Goal: Information Seeking & Learning: Learn about a topic

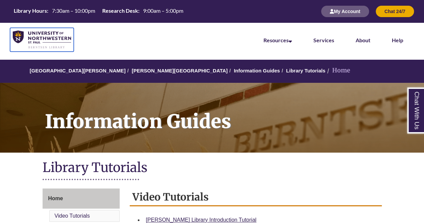
click at [59, 44] on img at bounding box center [42, 40] width 58 height 18
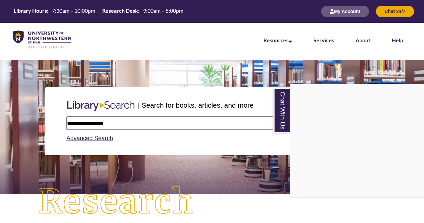
type input "**********"
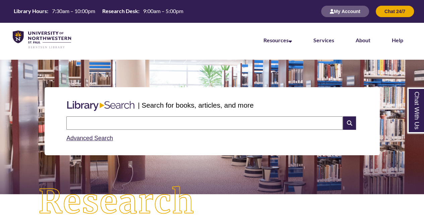
click at [117, 116] on div "Search Advanced Search" at bounding box center [212, 130] width 297 height 32
click at [115, 122] on input "text" at bounding box center [204, 122] width 277 height 13
type input "**********"
click at [355, 125] on icon at bounding box center [349, 122] width 13 height 13
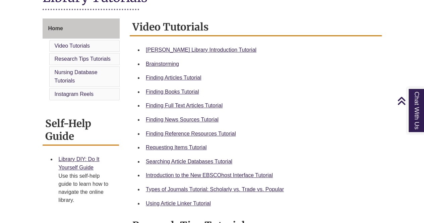
scroll to position [171, 0]
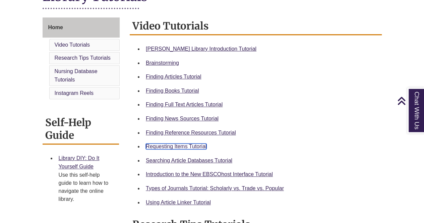
click at [196, 148] on link "Requesting Items Tutorial" at bounding box center [176, 147] width 61 height 6
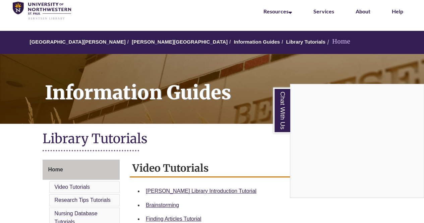
scroll to position [0, 0]
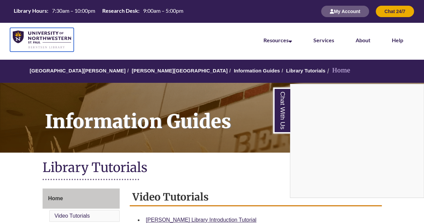
click at [56, 44] on img at bounding box center [42, 40] width 58 height 18
click at [287, 118] on link "Chat With Us" at bounding box center [281, 111] width 17 height 46
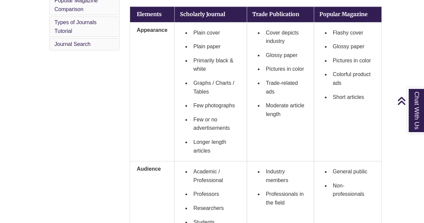
scroll to position [254, 0]
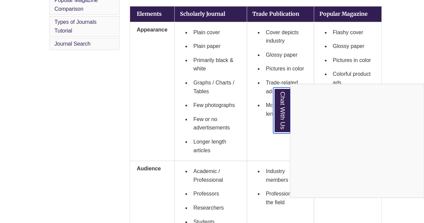
click at [280, 119] on link "Chat With Us" at bounding box center [281, 111] width 17 height 46
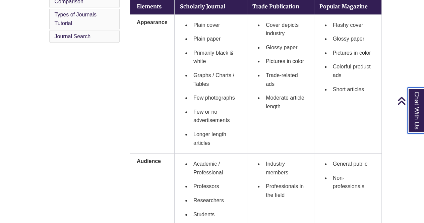
scroll to position [261, 0]
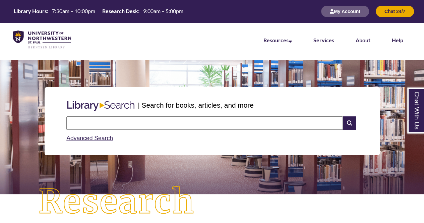
type input "**********"
click at [353, 120] on icon at bounding box center [349, 122] width 13 height 13
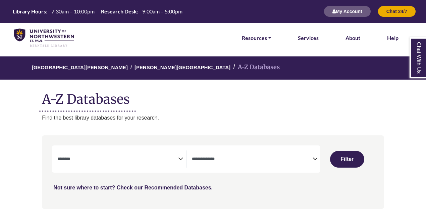
select select "Database Subject Filter"
select select "Database Types Filter"
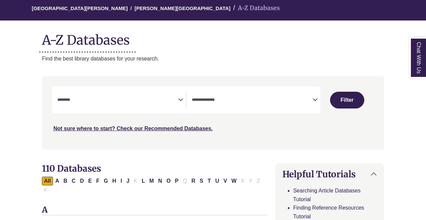
scroll to position [59, 0]
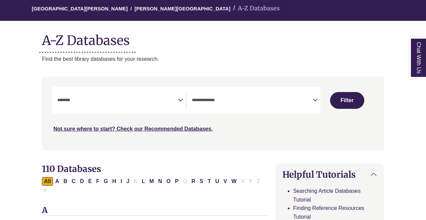
click at [173, 103] on textarea "Search" at bounding box center [117, 100] width 121 height 5
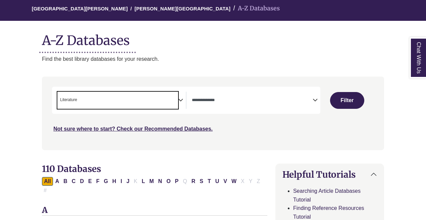
scroll to position [178, 0]
click at [171, 102] on span "× Literature" at bounding box center [117, 100] width 121 height 17
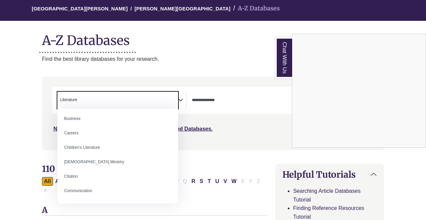
scroll to position [75, 0]
select select "*****"
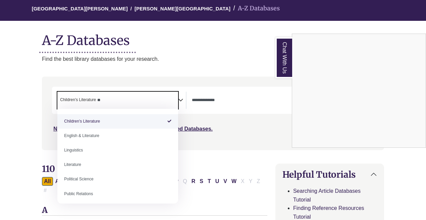
type textarea "*"
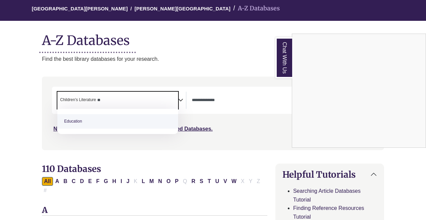
type textarea "**"
type textarea "***"
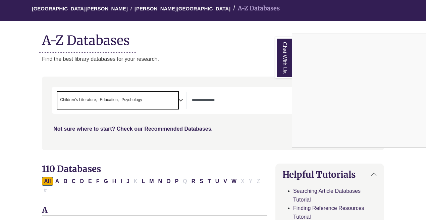
click at [279, 67] on link "Chat With Us" at bounding box center [283, 57] width 17 height 41
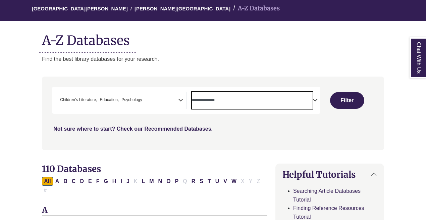
click at [267, 98] on textarea "Search" at bounding box center [252, 100] width 121 height 5
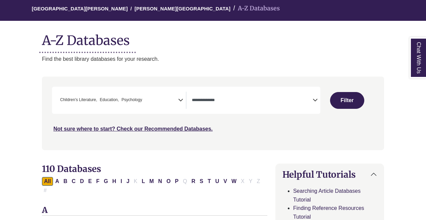
click at [158, 146] on div "Search filters" at bounding box center [213, 113] width 334 height 68
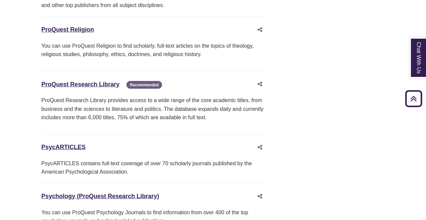
scroll to position [5350, 1]
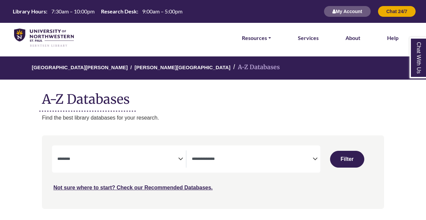
select select "Database Subject Filter"
select select "Database Types Filter"
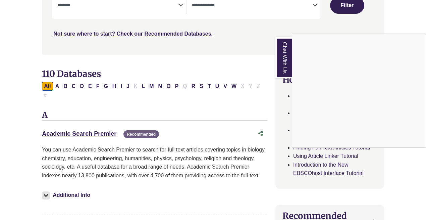
scroll to position [165, 0]
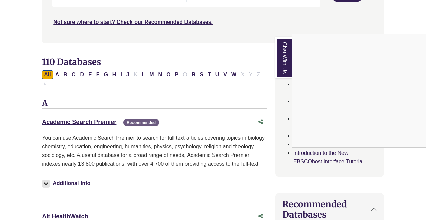
click at [94, 109] on div "Chat With Us" at bounding box center [213, 110] width 426 height 220
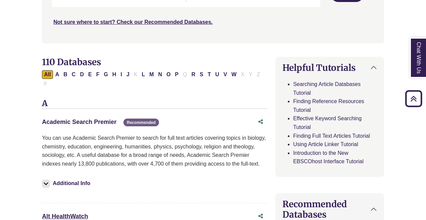
click at [66, 118] on link "Academic Search Premier This link opens in a new window" at bounding box center [79, 121] width 74 height 7
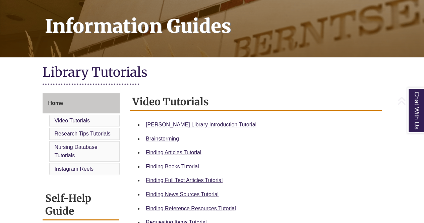
scroll to position [142, 0]
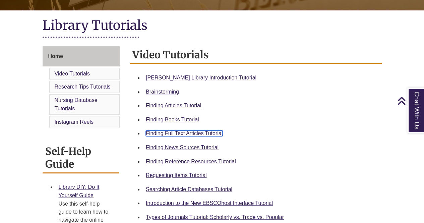
click at [204, 134] on link "Finding Full Text Articles Tutorial" at bounding box center [184, 133] width 77 height 6
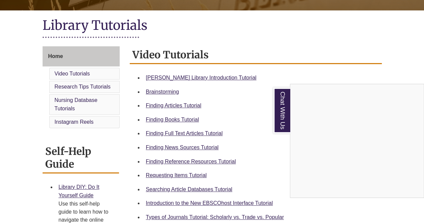
click at [165, 135] on div "Chat With Us" at bounding box center [212, 111] width 424 height 223
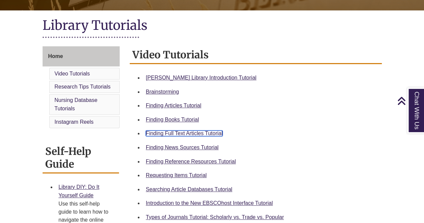
click at [165, 134] on link "Finding Full Text Articles Tutorial" at bounding box center [184, 133] width 77 height 6
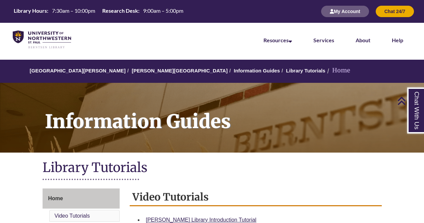
scroll to position [224, 0]
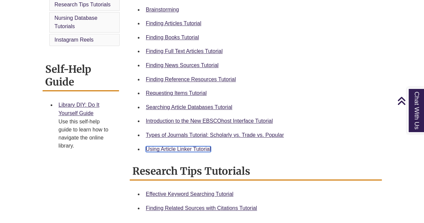
click at [163, 150] on link "Using Article Linker Tutorial" at bounding box center [178, 149] width 65 height 6
